Goal: Task Accomplishment & Management: Manage account settings

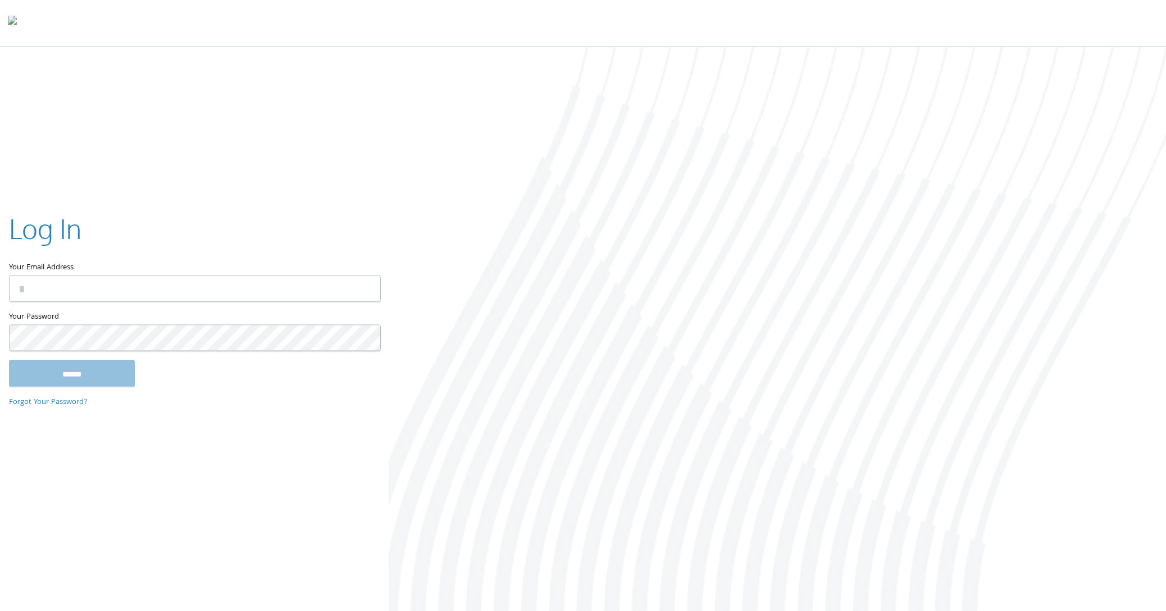
type input "**********"
click at [72, 380] on input "******" at bounding box center [72, 373] width 126 height 27
type input "**********"
click at [57, 376] on input "******" at bounding box center [72, 373] width 126 height 27
